Goal: Find specific page/section: Find specific page/section

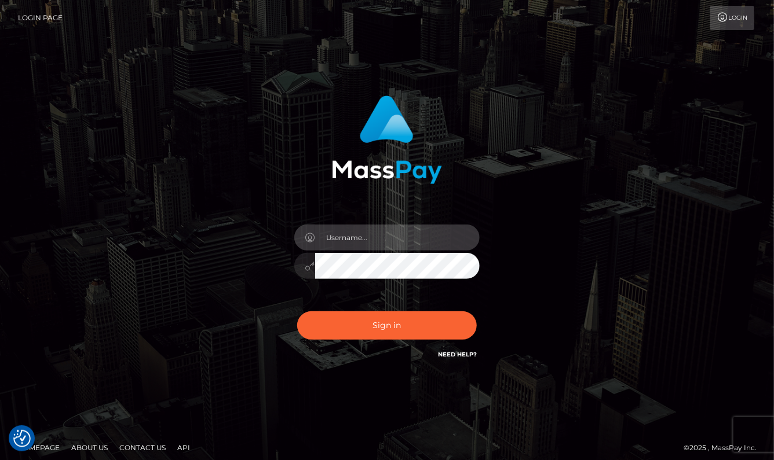
type input "aluasupport"
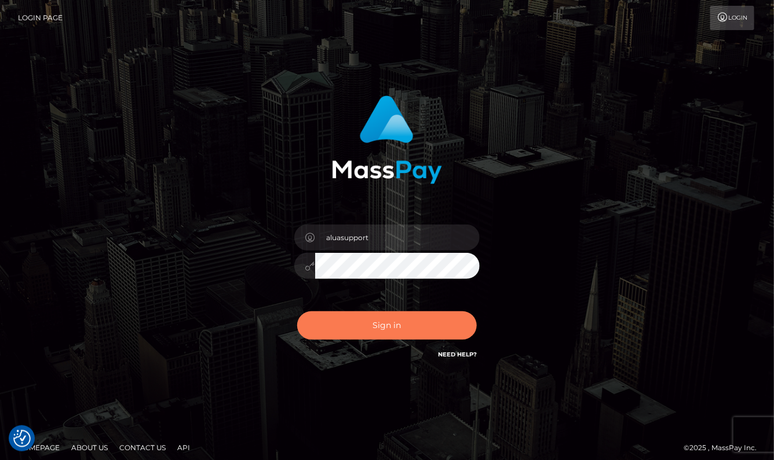
click at [438, 324] on button "Sign in" at bounding box center [386, 326] width 179 height 28
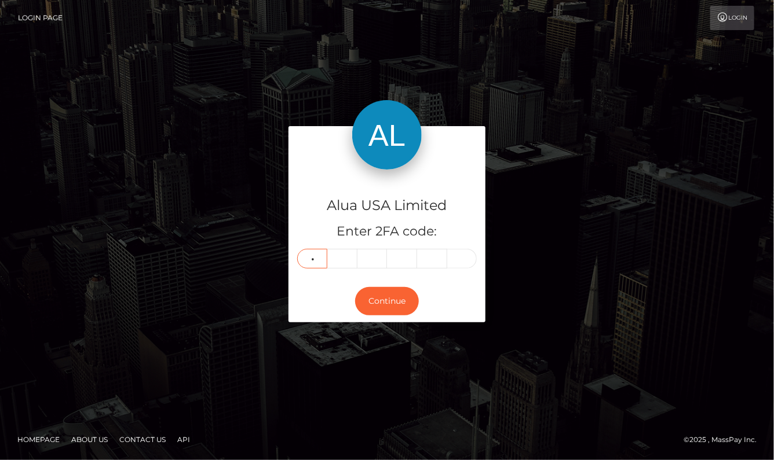
type input "8"
type input "3"
type input "9"
type input "4"
type input "0"
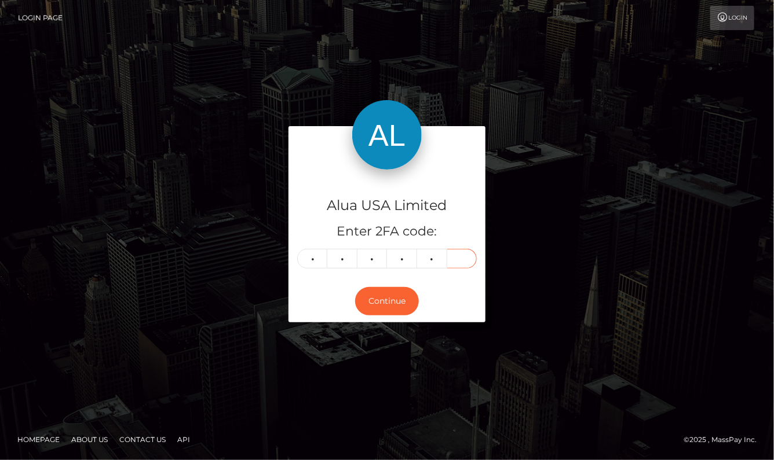
type input "5"
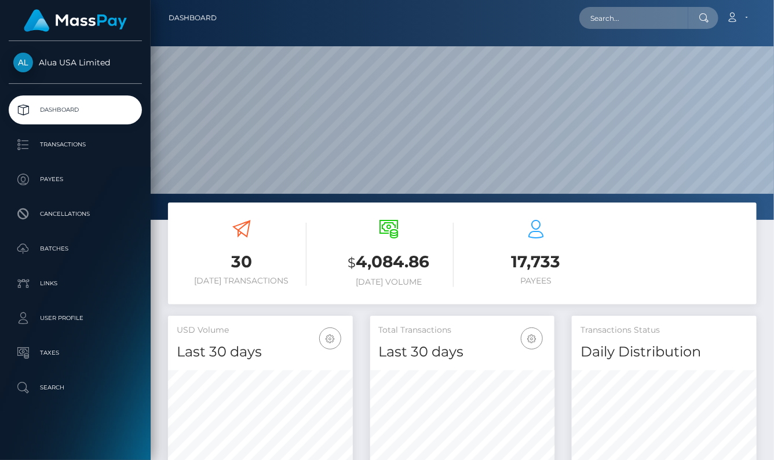
scroll to position [203, 184]
click at [654, 24] on input "text" at bounding box center [633, 18] width 109 height 22
paste input "689220b16781dcc19e057629"
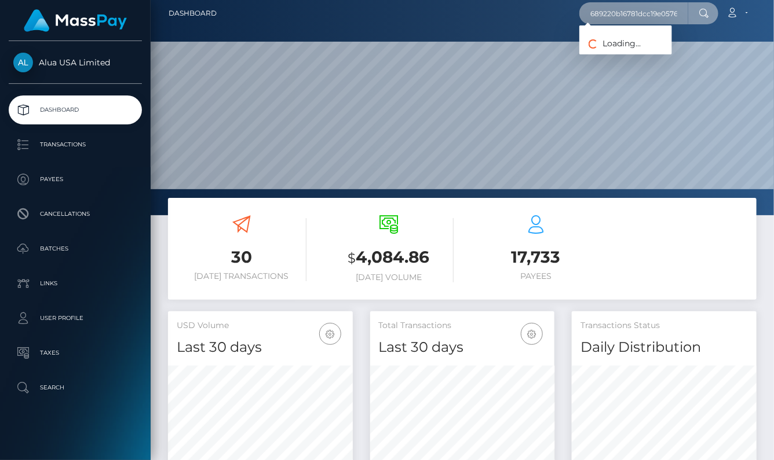
scroll to position [6, 0]
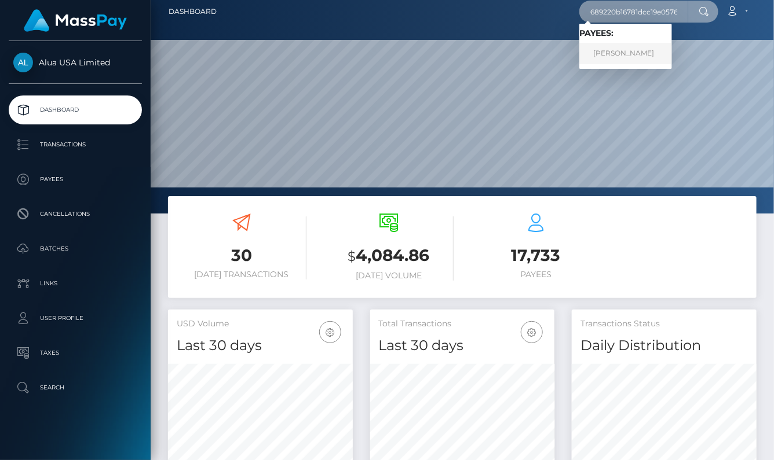
type input "689220b16781dcc19e057629"
click at [646, 56] on link "Micaela Simonini" at bounding box center [625, 53] width 93 height 21
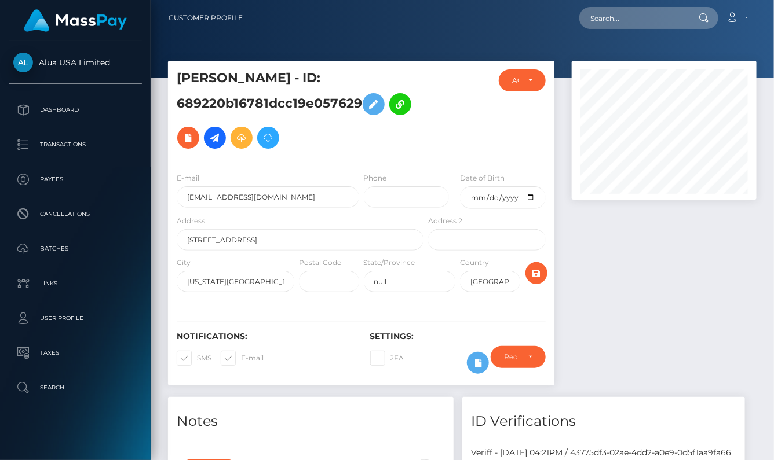
scroll to position [139, 184]
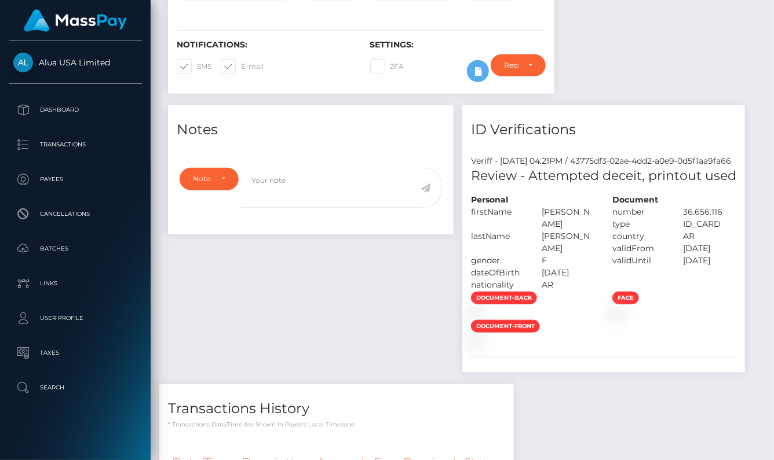
click at [589, 188] on div "Notes Note Type Compliance Clear Compliance General Note Type" at bounding box center [462, 321] width 606 height 433
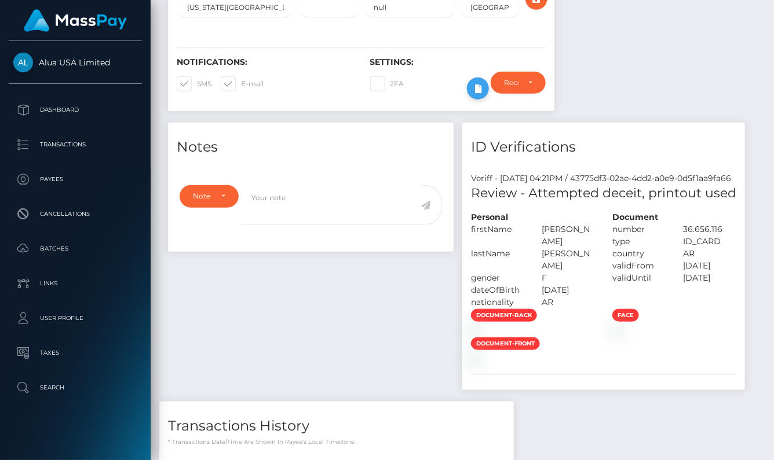
click at [474, 89] on icon at bounding box center [478, 89] width 14 height 14
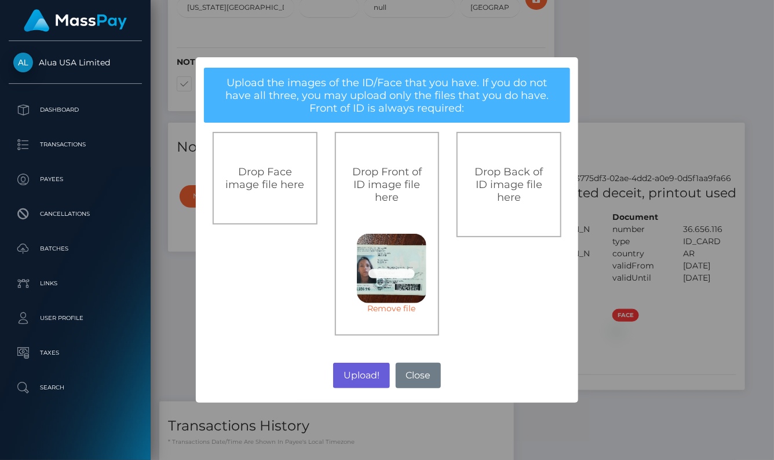
click at [365, 373] on button "Upload!" at bounding box center [361, 375] width 56 height 25
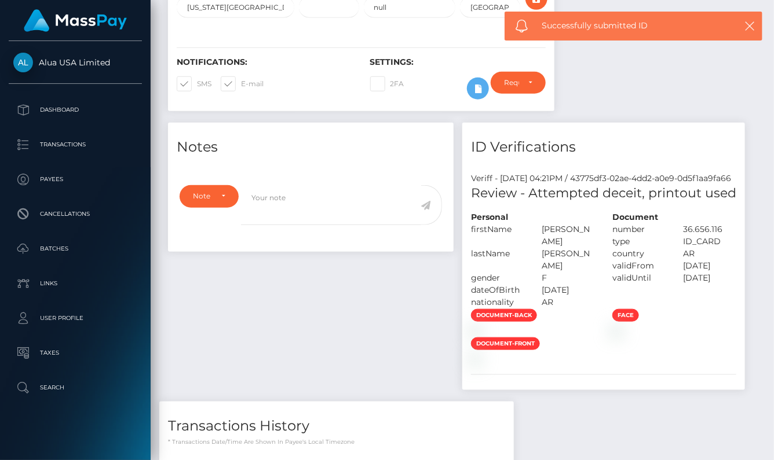
scroll to position [273, 0]
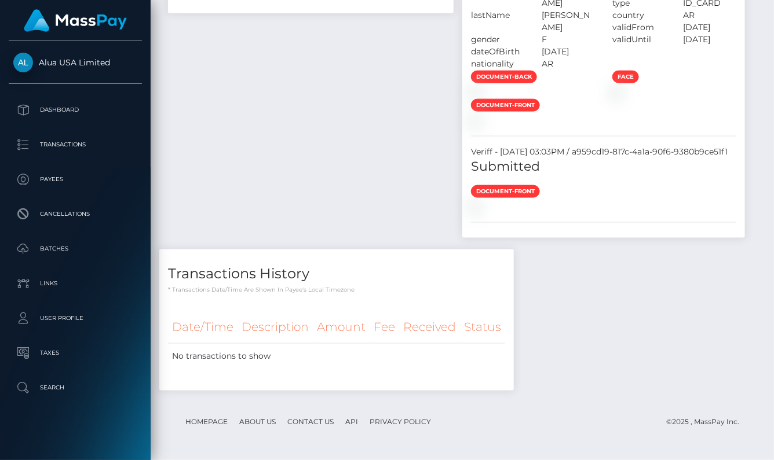
scroll to position [1089, 0]
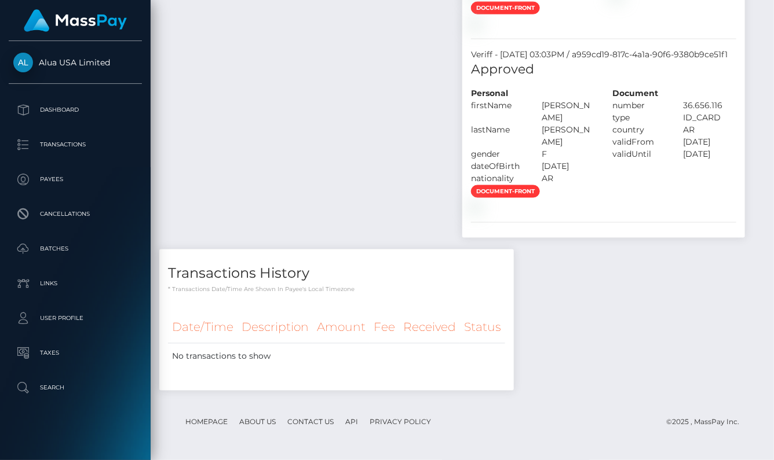
scroll to position [1144, 0]
drag, startPoint x: 488, startPoint y: 140, endPoint x: 653, endPoint y: 29, distance: 198.5
click at [603, 124] on div "type" at bounding box center [638, 118] width 71 height 12
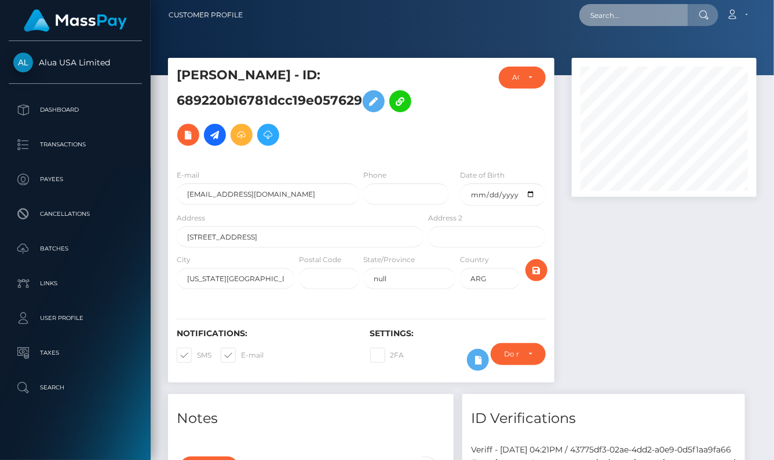
scroll to position [1, 0]
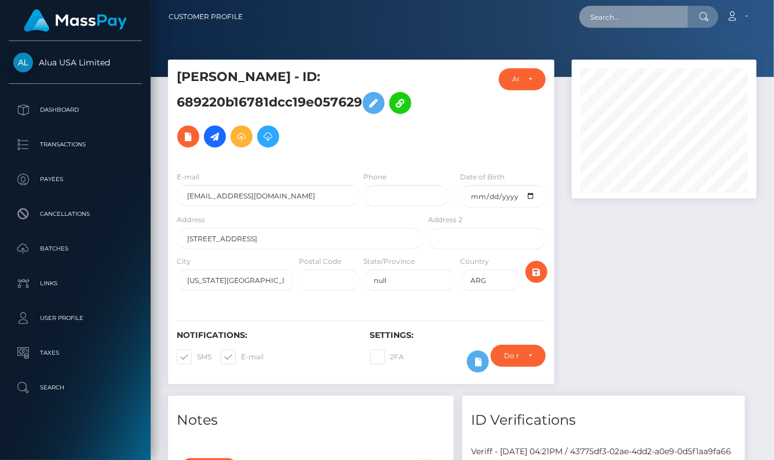
click at [643, 16] on input "text" at bounding box center [633, 17] width 109 height 22
paste input "66450ad02d9d41d59006075d"
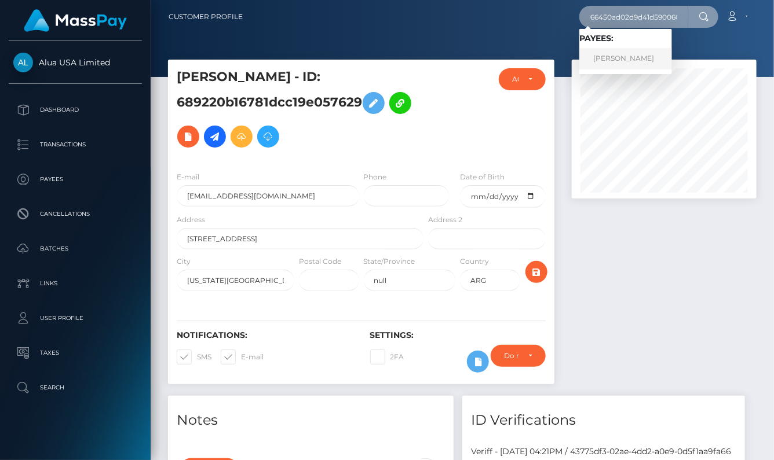
type input "66450ad02d9d41d59006075d"
click at [620, 59] on link "Nicole Schmidt" at bounding box center [625, 58] width 93 height 21
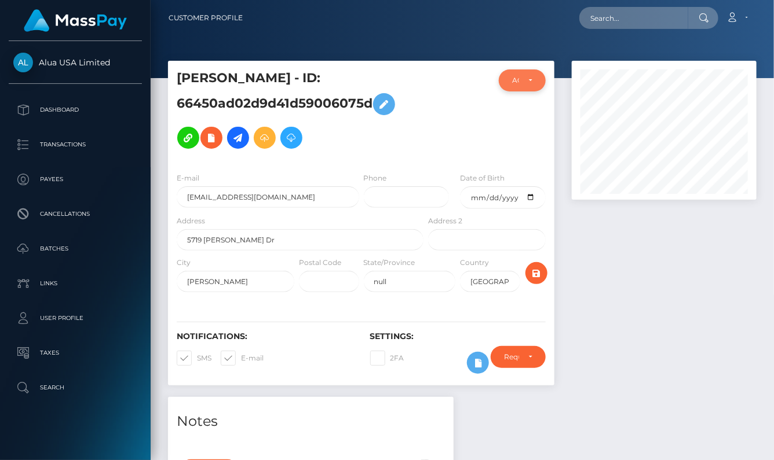
scroll to position [139, 184]
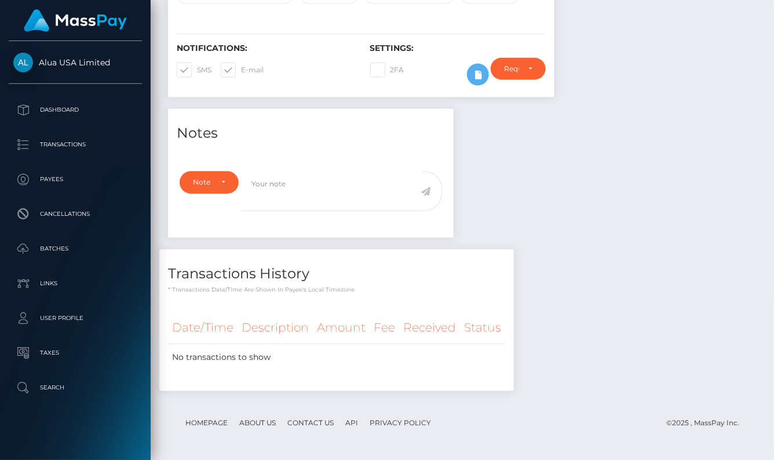
click at [604, 218] on div "Notes Note Type Compliance Clear Compliance General Note Type" at bounding box center [462, 256] width 606 height 294
click at [481, 82] on icon at bounding box center [478, 75] width 14 height 14
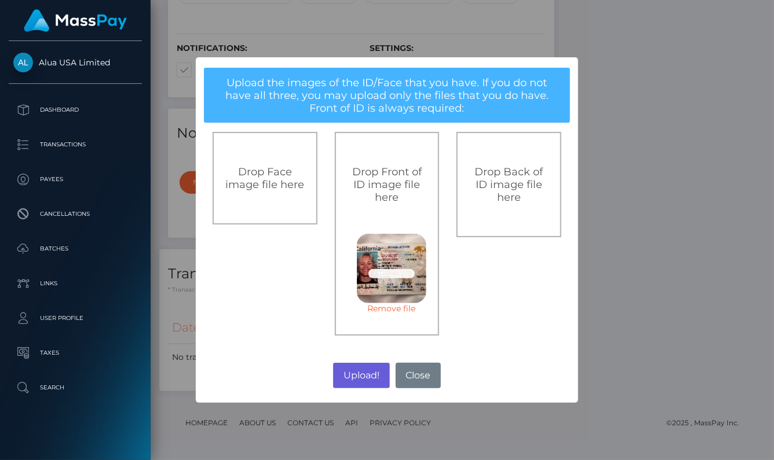
click at [372, 377] on button "Upload!" at bounding box center [361, 375] width 56 height 25
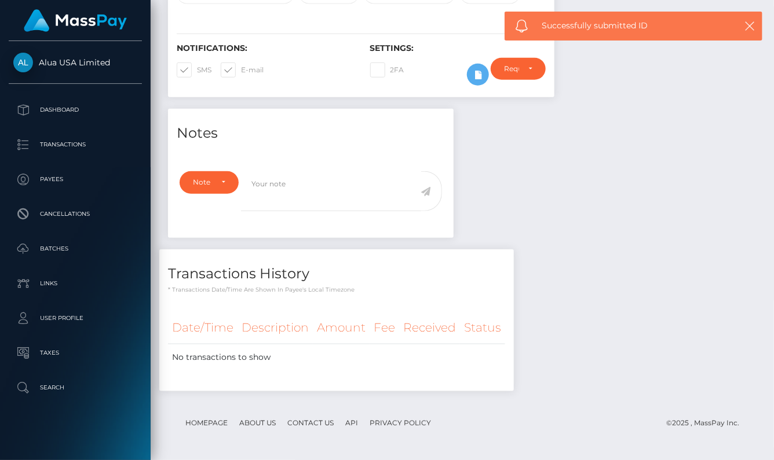
scroll to position [290, 0]
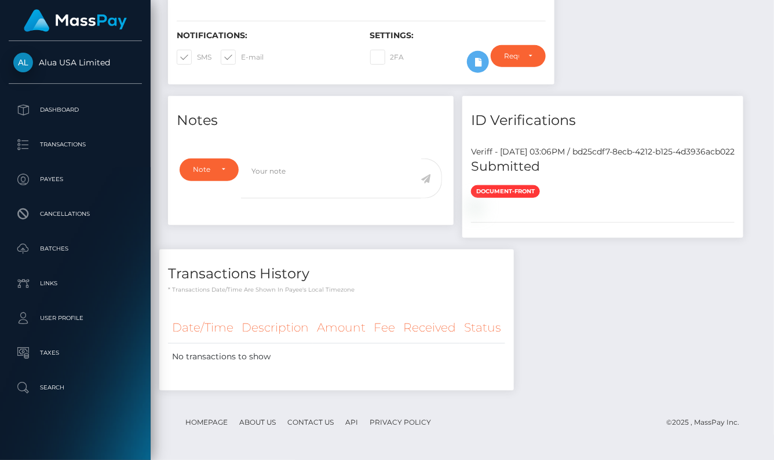
scroll to position [139, 184]
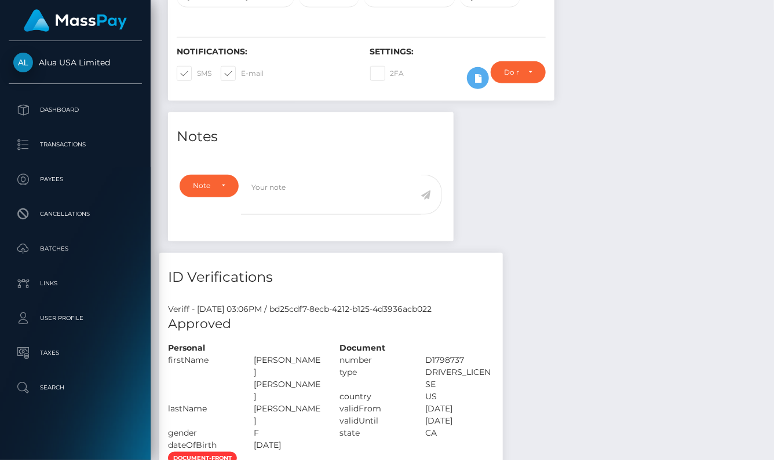
scroll to position [399, 0]
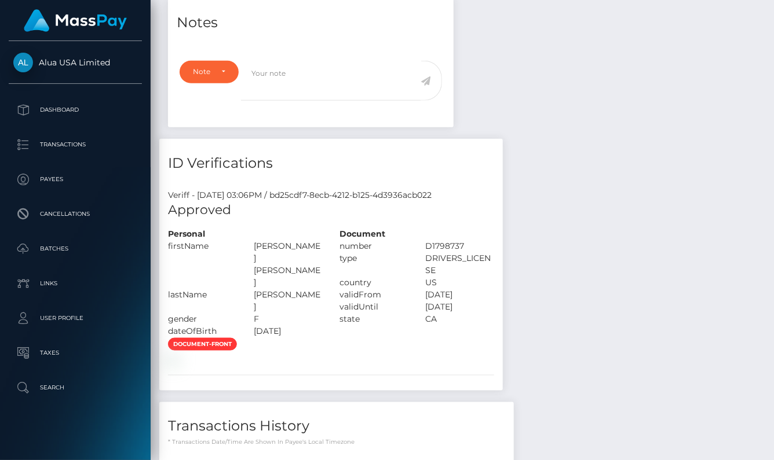
click at [574, 209] on div "Notes Note Type Compliance Clear Compliance General Note Type" at bounding box center [462, 277] width 606 height 558
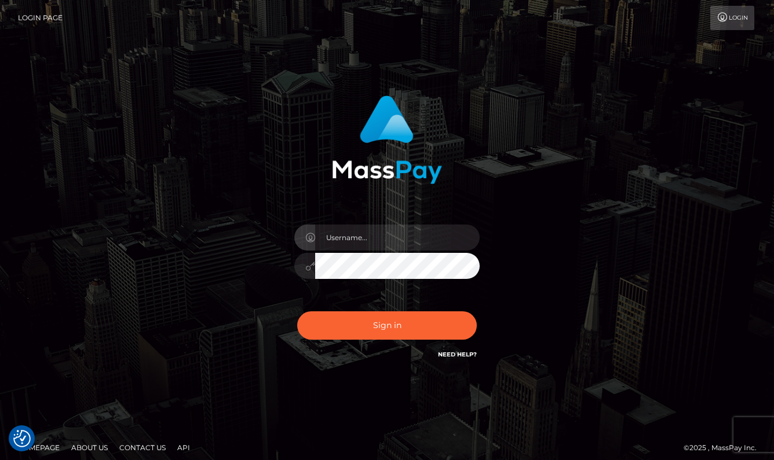
checkbox input "true"
